Goal: Transaction & Acquisition: Purchase product/service

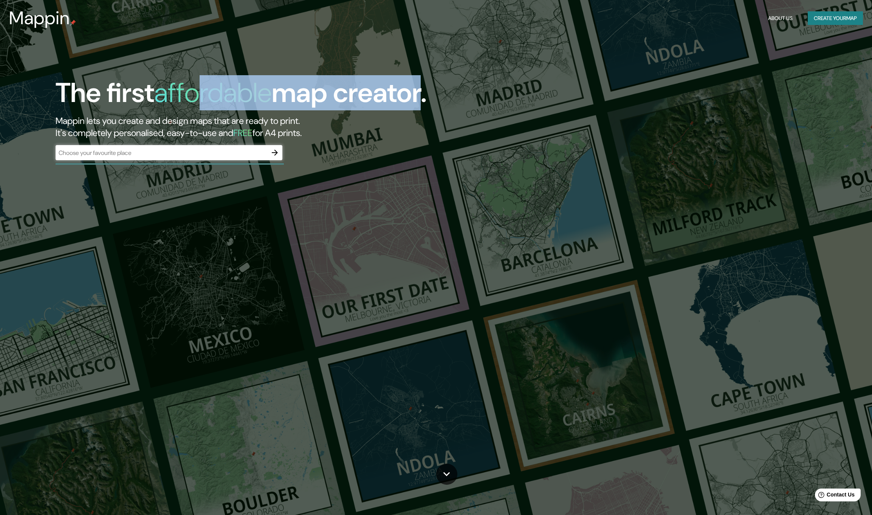
drag, startPoint x: 195, startPoint y: 98, endPoint x: 511, endPoint y: 105, distance: 316.8
click at [288, 101] on div "The first affordable map creator." at bounding box center [274, 96] width 436 height 38
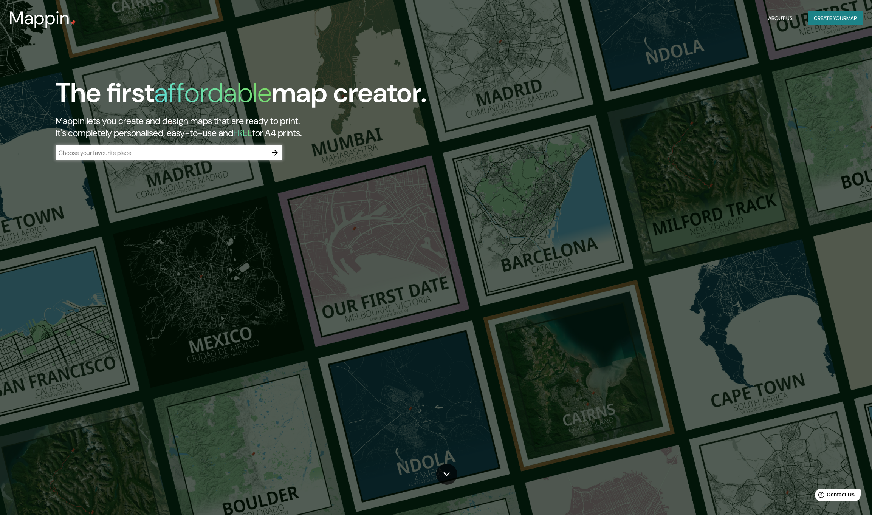
click at [288, 117] on div "The first affordable map creator. Mappin lets you create and design maps that a…" at bounding box center [436, 257] width 872 height 515
click at [163, 158] on div "​" at bounding box center [169, 152] width 227 height 15
type input "crato, [GEOGRAPHIC_DATA]"
click at [272, 152] on icon "button" at bounding box center [275, 153] width 6 height 6
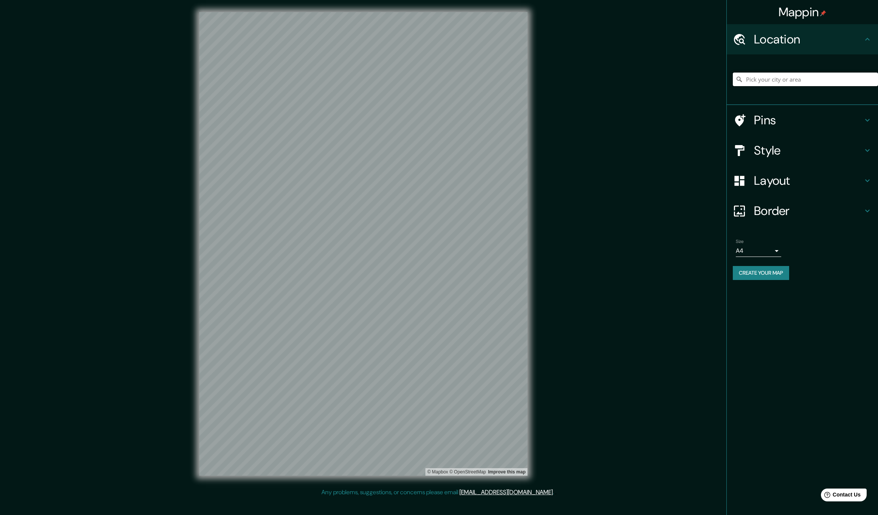
drag, startPoint x: 765, startPoint y: 80, endPoint x: 828, endPoint y: 81, distance: 62.7
click at [288, 80] on input "Pick your city or area" at bounding box center [804, 80] width 145 height 14
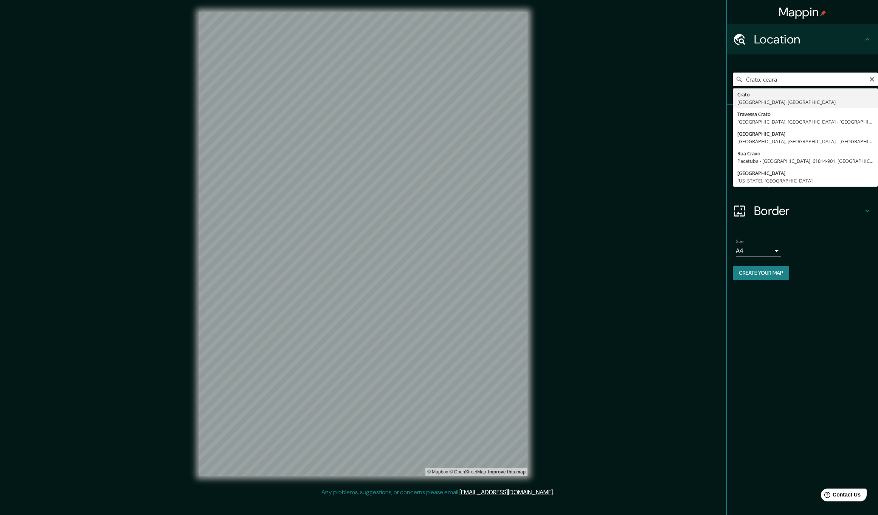
click at [288, 56] on div "[GEOGRAPHIC_DATA], [GEOGRAPHIC_DATA], [GEOGRAPHIC_DATA] [GEOGRAPHIC_DATA], [GEO…" at bounding box center [801, 79] width 151 height 51
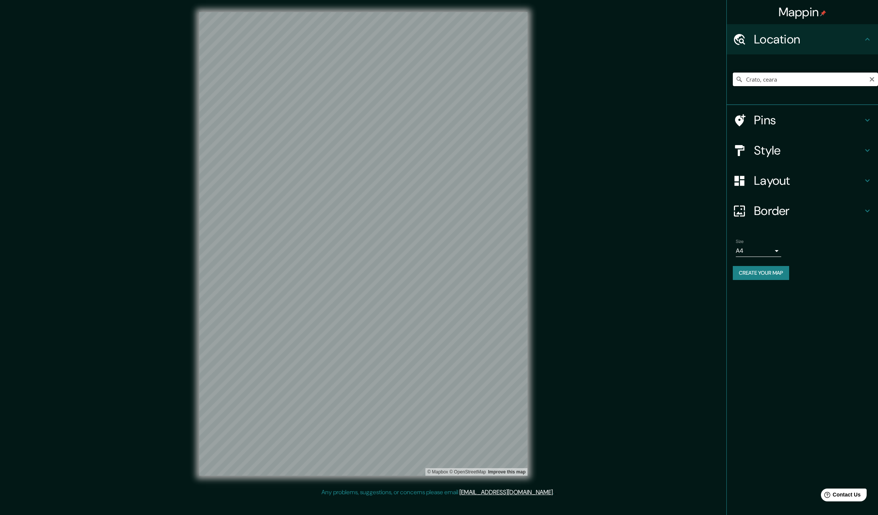
click at [288, 81] on input "Crato, ceara" at bounding box center [804, 80] width 145 height 14
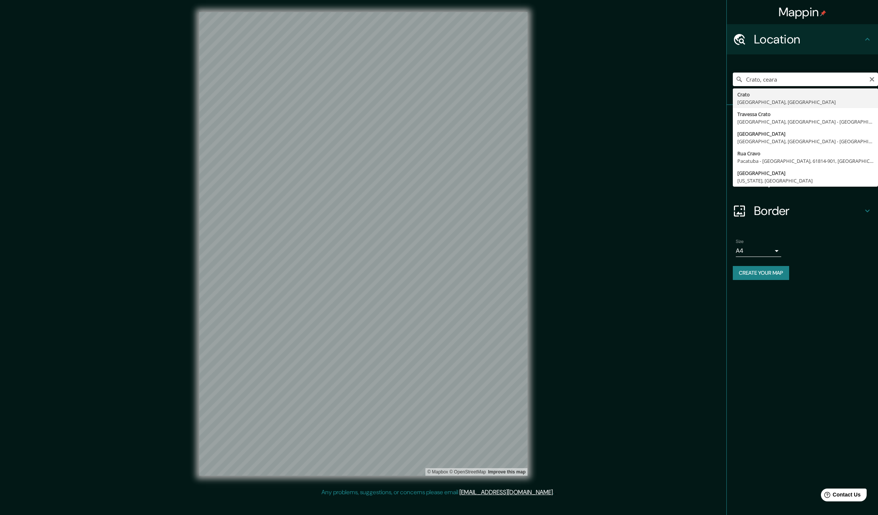
click at [288, 68] on div "[GEOGRAPHIC_DATA], [GEOGRAPHIC_DATA], [GEOGRAPHIC_DATA] [GEOGRAPHIC_DATA], [GEO…" at bounding box center [804, 79] width 145 height 38
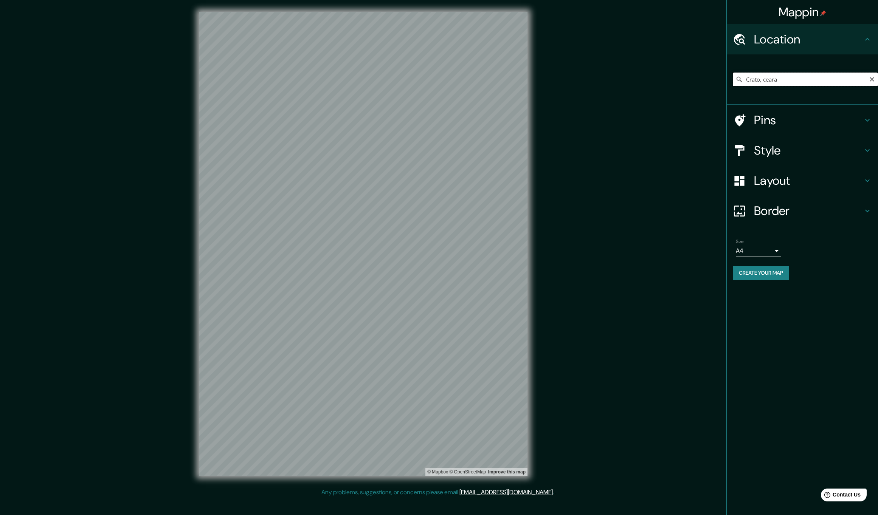
click at [288, 85] on input "Crato, ceara" at bounding box center [804, 80] width 145 height 14
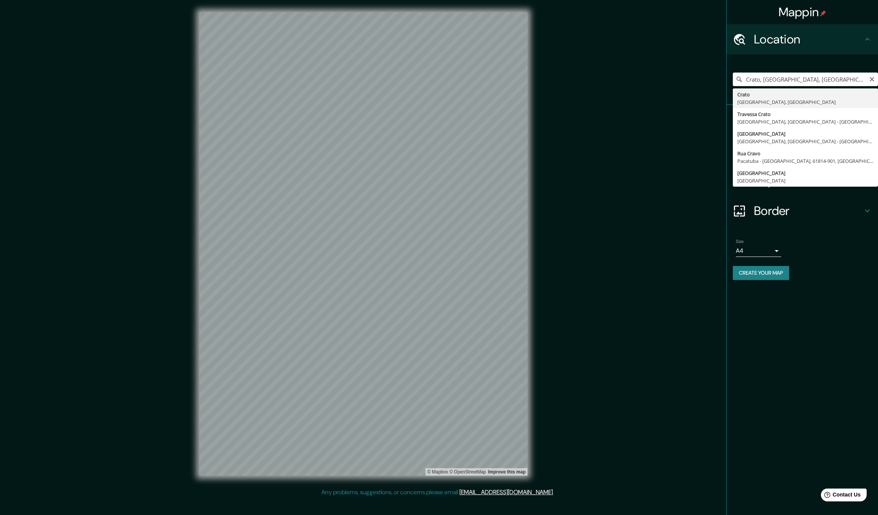
click at [288, 67] on div "[GEOGRAPHIC_DATA], [GEOGRAPHIC_DATA], [GEOGRAPHIC_DATA], [GEOGRAPHIC_DATA] [GEO…" at bounding box center [804, 79] width 145 height 38
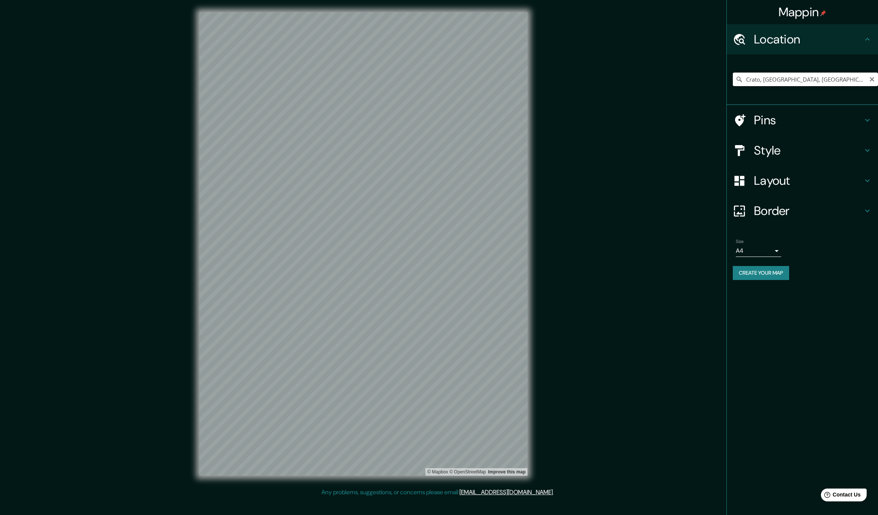
click at [288, 82] on input "Crato, [GEOGRAPHIC_DATA], [GEOGRAPHIC_DATA]" at bounding box center [804, 80] width 145 height 14
click at [288, 118] on h4 "Pins" at bounding box center [808, 120] width 109 height 15
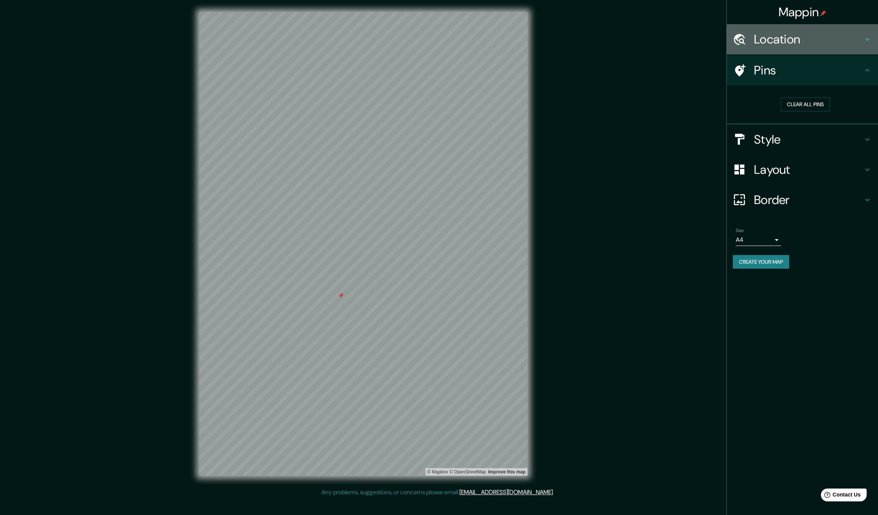
click at [288, 44] on h4 "Location" at bounding box center [808, 39] width 109 height 15
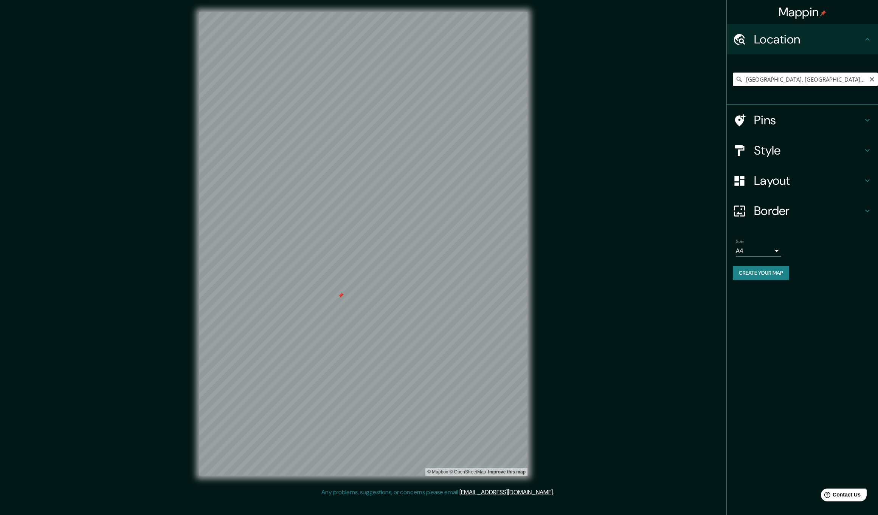
click at [288, 79] on input "[GEOGRAPHIC_DATA], [GEOGRAPHIC_DATA], [GEOGRAPHIC_DATA]" at bounding box center [804, 80] width 145 height 14
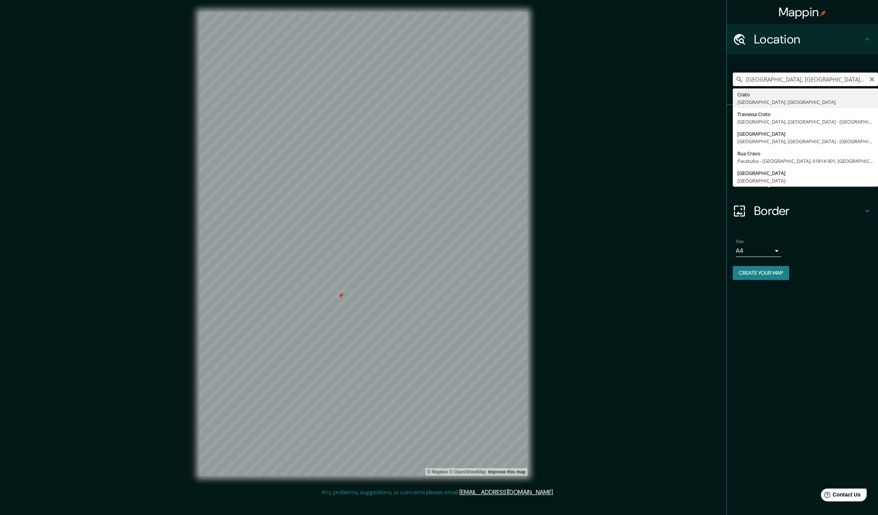
click at [288, 82] on input "[GEOGRAPHIC_DATA], [GEOGRAPHIC_DATA], [GEOGRAPHIC_DATA]" at bounding box center [804, 80] width 145 height 14
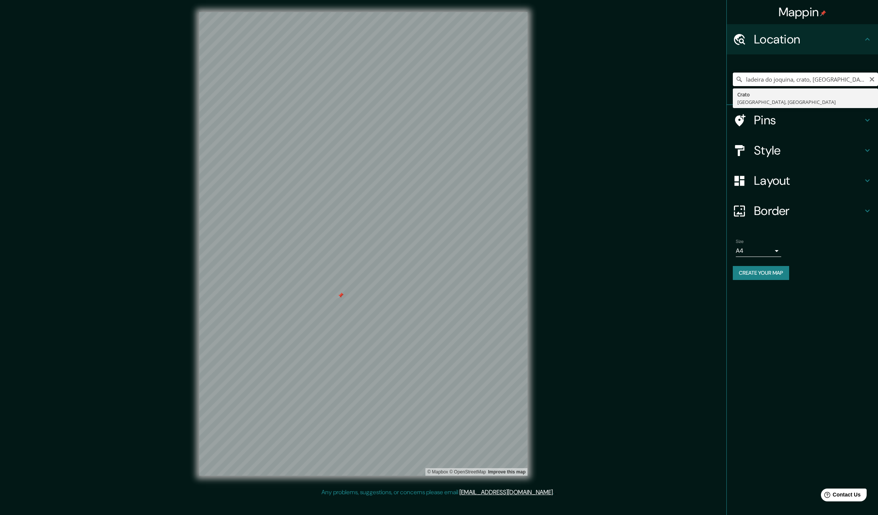
type input "[GEOGRAPHIC_DATA], [GEOGRAPHIC_DATA], [GEOGRAPHIC_DATA]"
drag, startPoint x: 244, startPoint y: 163, endPoint x: 391, endPoint y: 188, distance: 149.6
click at [288, 179] on div at bounding box center [323, 176] width 6 height 6
click at [288, 190] on div at bounding box center [404, 192] width 6 height 6
click at [288, 119] on h4 "Pins" at bounding box center [808, 120] width 109 height 15
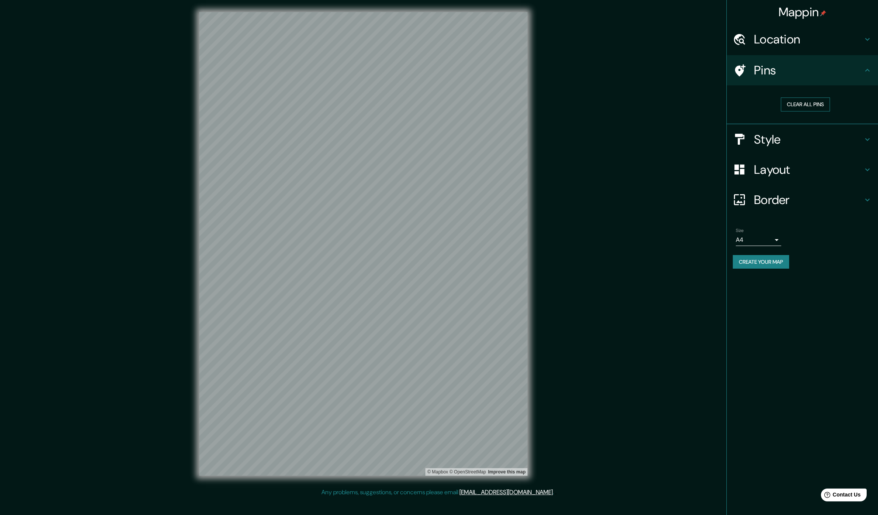
click at [288, 105] on button "Clear all pins" at bounding box center [804, 105] width 49 height 14
click at [288, 145] on h4 "Style" at bounding box center [808, 139] width 109 height 15
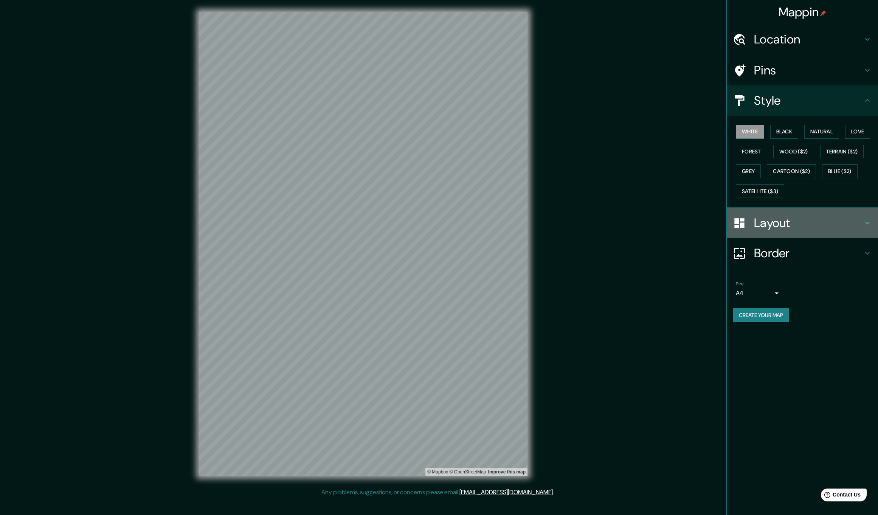
click at [288, 220] on h4 "Layout" at bounding box center [808, 222] width 109 height 15
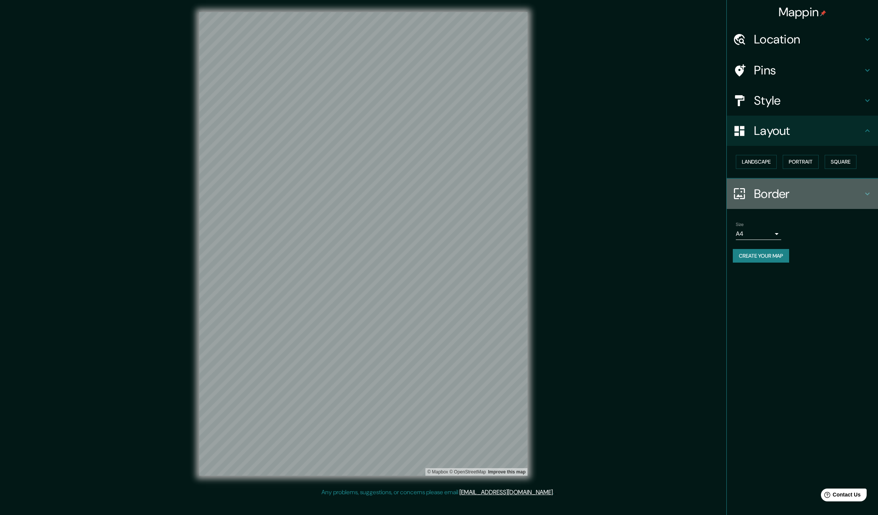
click at [288, 193] on h4 "Border" at bounding box center [808, 193] width 109 height 15
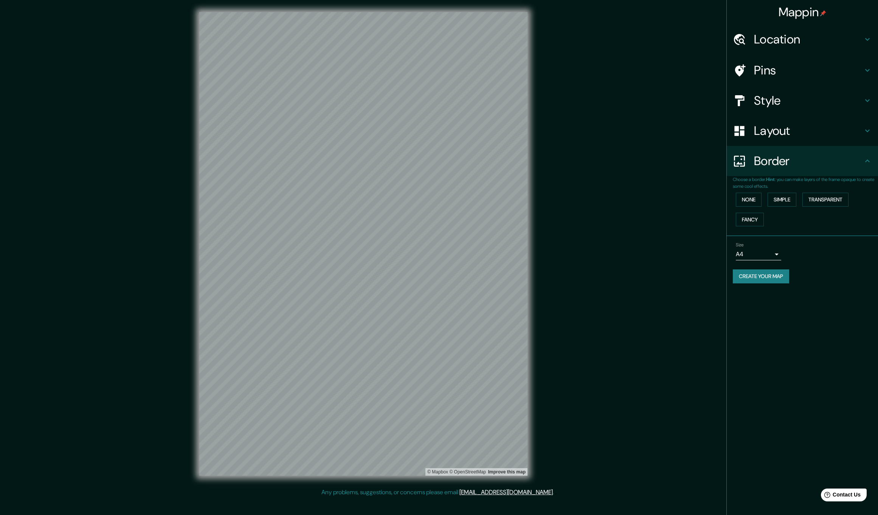
click at [288, 407] on div "Mappin Location [GEOGRAPHIC_DATA], [GEOGRAPHIC_DATA], [GEOGRAPHIC_DATA] Pins St…" at bounding box center [802, 257] width 152 height 515
click at [288, 280] on div "Mappin Location [GEOGRAPHIC_DATA], [GEOGRAPHIC_DATA], [GEOGRAPHIC_DATA] Pins St…" at bounding box center [439, 250] width 878 height 500
click at [288, 232] on div "Mappin Location [GEOGRAPHIC_DATA], [GEOGRAPHIC_DATA], [GEOGRAPHIC_DATA] Pins St…" at bounding box center [439, 250] width 878 height 500
click at [288, 71] on h4 "Pins" at bounding box center [808, 70] width 109 height 15
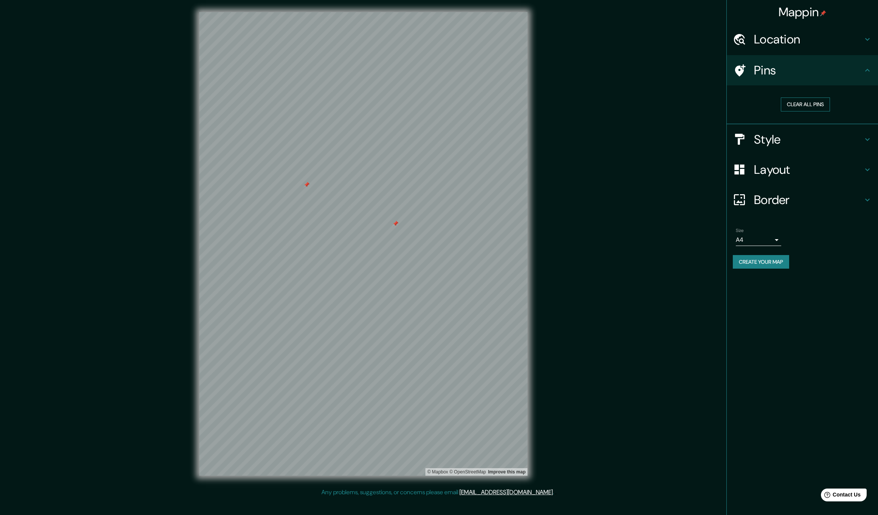
click at [288, 105] on button "Clear all pins" at bounding box center [804, 105] width 49 height 14
click at [288, 263] on button "Create your map" at bounding box center [760, 262] width 56 height 14
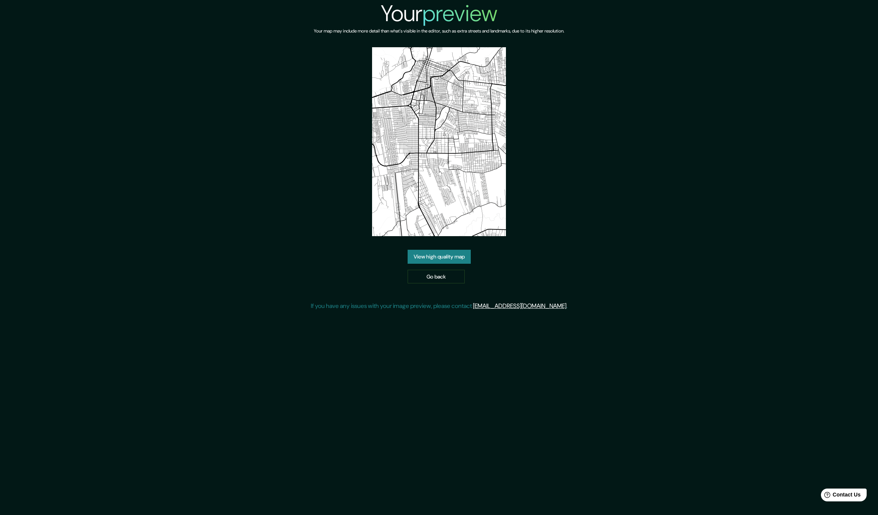
click at [457, 259] on link "View high quality map" at bounding box center [438, 257] width 63 height 14
